Goal: Navigation & Orientation: Find specific page/section

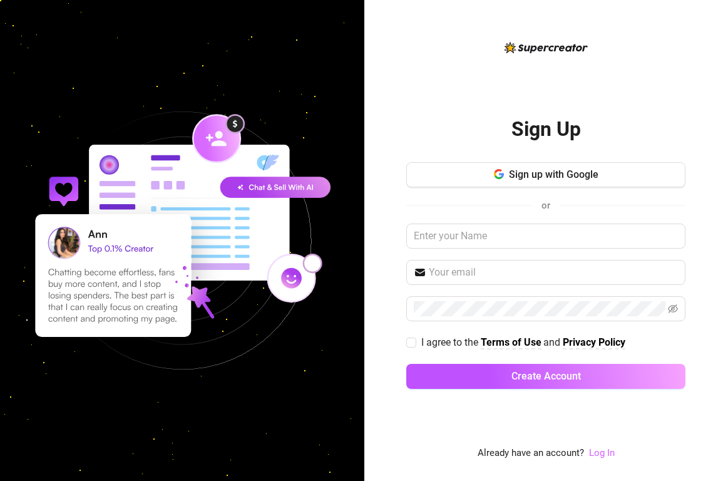
click at [604, 456] on link "Log In" at bounding box center [602, 452] width 26 height 11
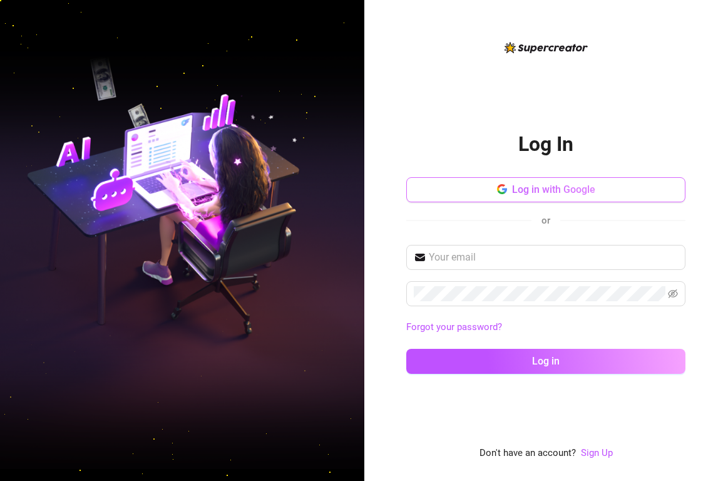
click at [530, 193] on span "Log in with Google" at bounding box center [553, 189] width 83 height 12
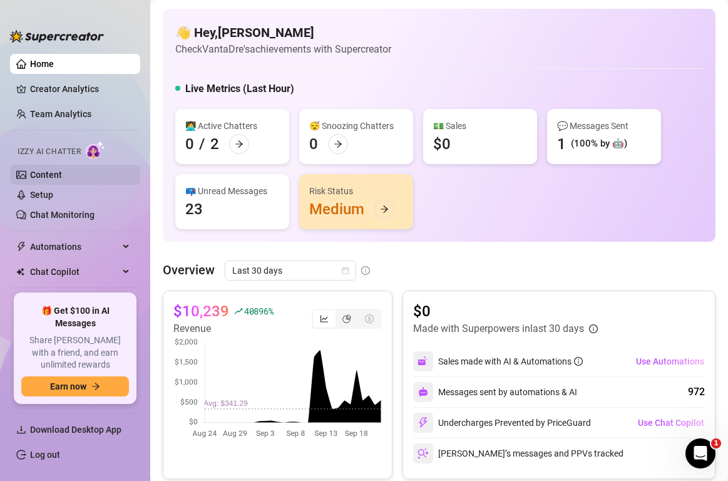
click at [42, 175] on link "Content" at bounding box center [46, 175] width 32 height 10
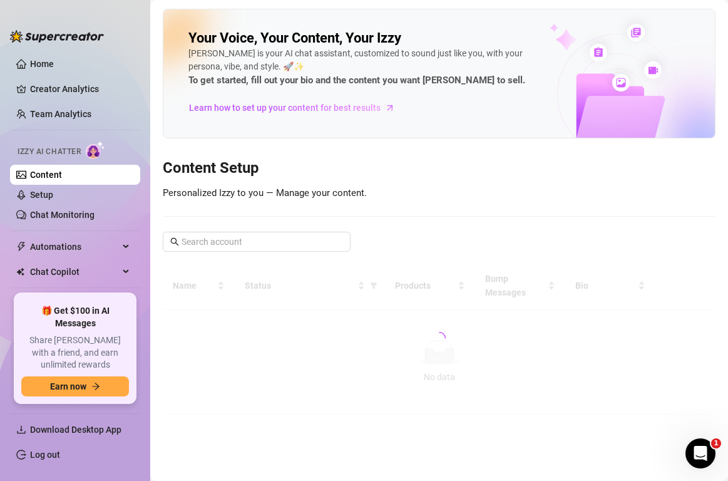
click at [42, 175] on link "Content" at bounding box center [46, 175] width 32 height 10
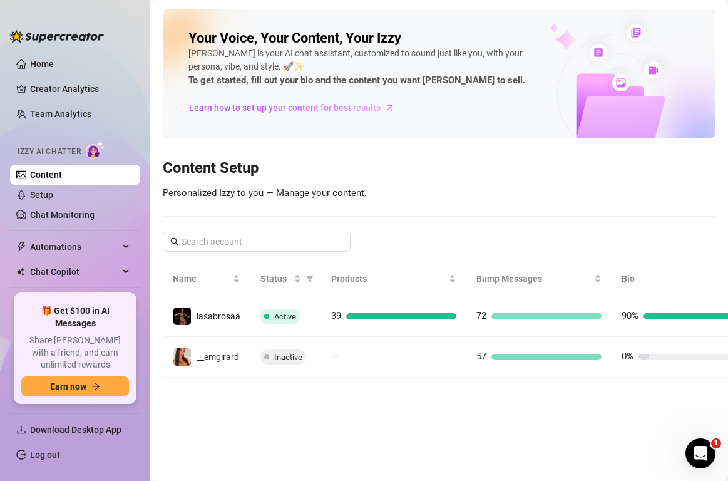
drag, startPoint x: 378, startPoint y: 480, endPoint x: 375, endPoint y: 602, distance: 121.5
click at [375, 480] on html "Home Creator Analytics Team Analytics Izzy AI Chatter Content Setup Chat Monito…" at bounding box center [364, 240] width 728 height 481
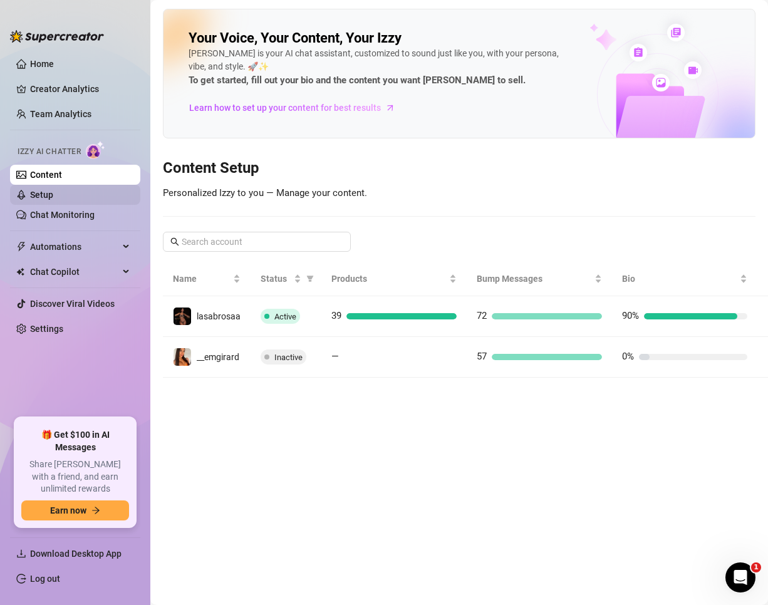
click at [53, 195] on link "Setup" at bounding box center [41, 195] width 23 height 10
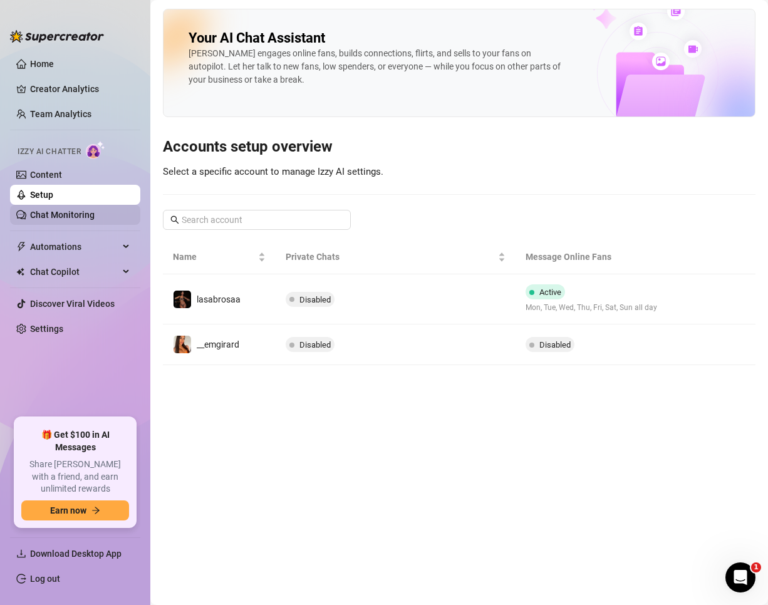
click at [73, 215] on link "Chat Monitoring" at bounding box center [62, 215] width 64 height 10
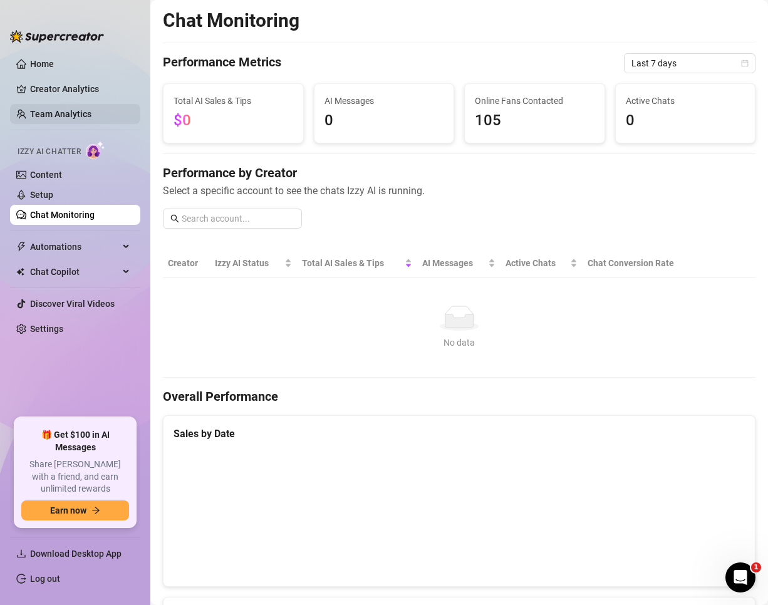
click at [50, 113] on link "Team Analytics" at bounding box center [60, 114] width 61 height 10
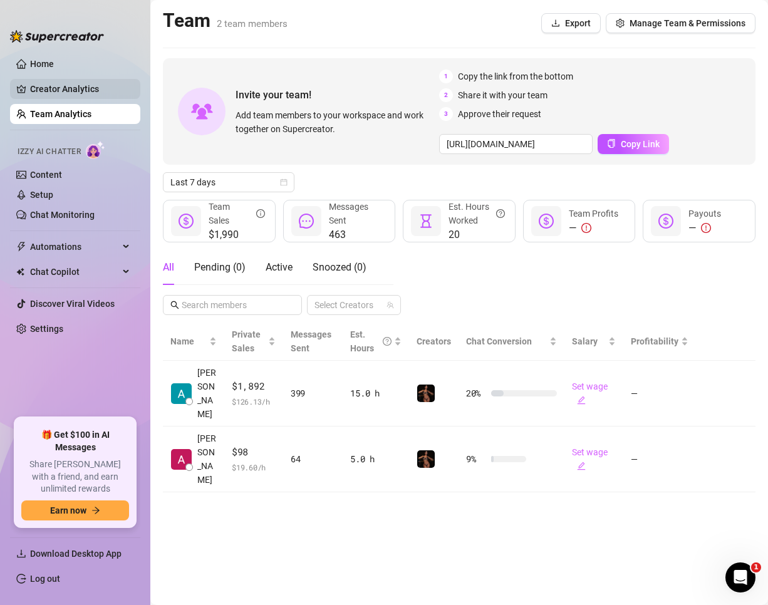
click at [54, 93] on link "Creator Analytics" at bounding box center [80, 89] width 100 height 20
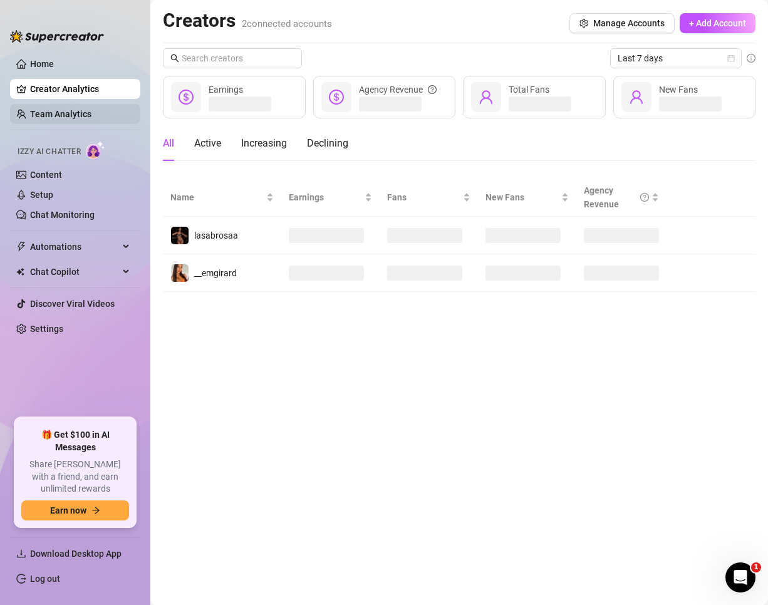
click at [63, 119] on link "Team Analytics" at bounding box center [60, 114] width 61 height 10
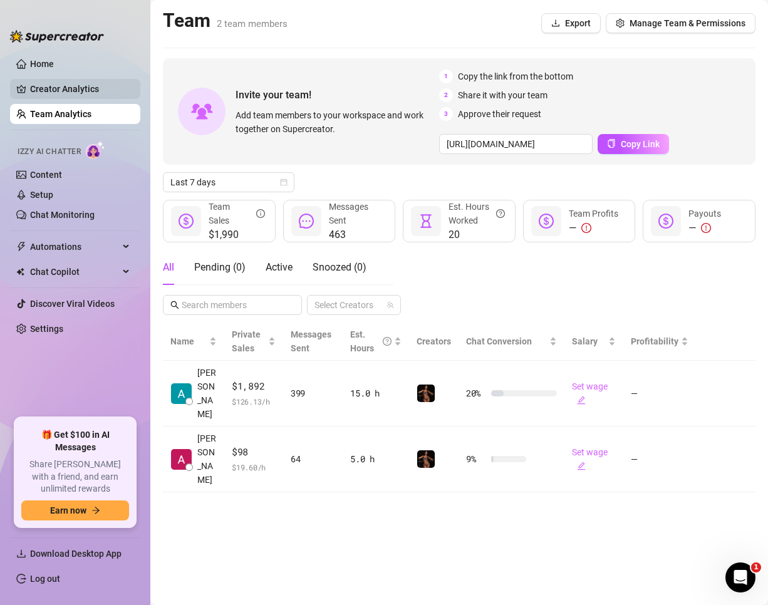
click at [54, 92] on link "Creator Analytics" at bounding box center [80, 89] width 100 height 20
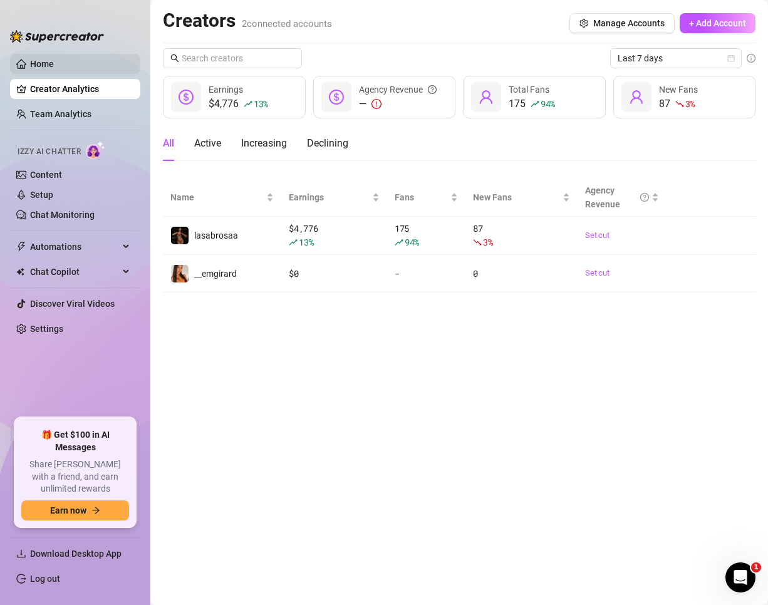
click at [54, 66] on link "Home" at bounding box center [42, 64] width 24 height 10
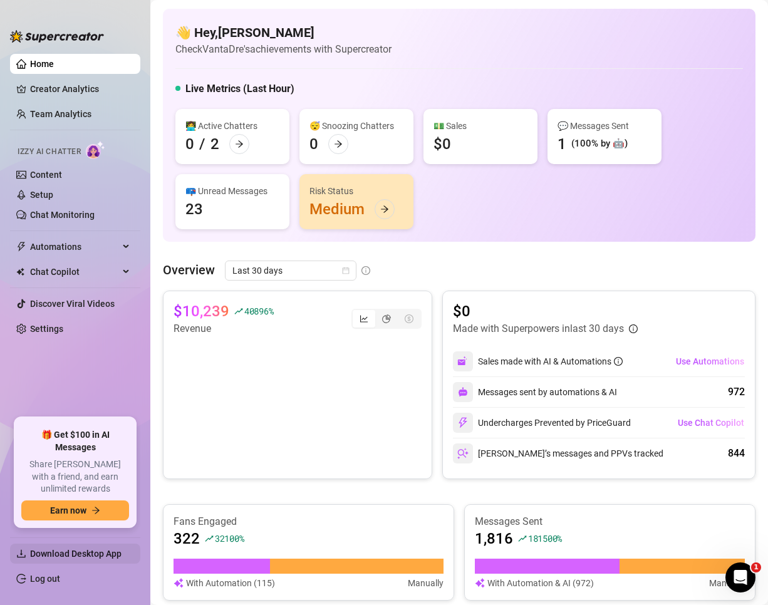
click at [103, 480] on span "Download Desktop App" at bounding box center [75, 554] width 91 height 10
